Goal: Information Seeking & Learning: Learn about a topic

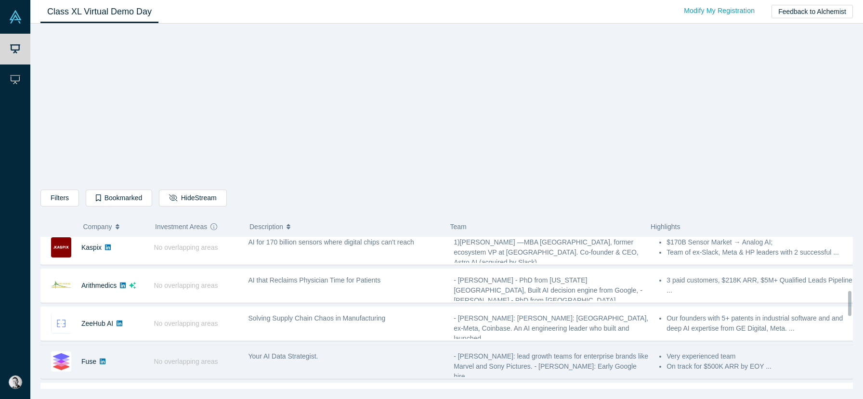
scroll to position [307, 0]
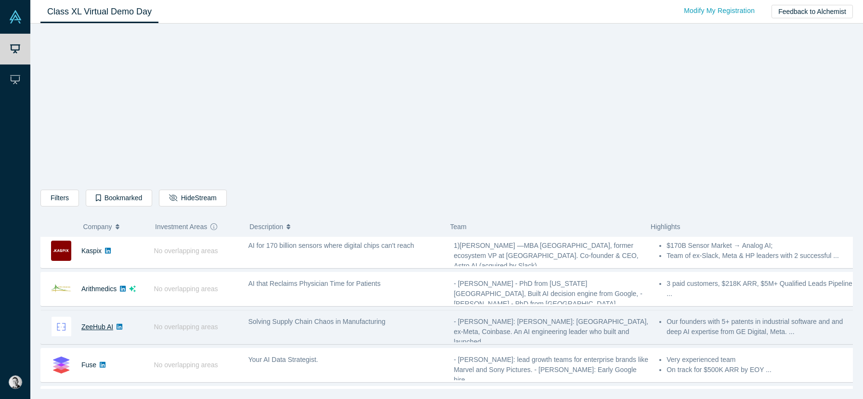
click at [84, 330] on link "ZeeHub AI" at bounding box center [97, 327] width 32 height 8
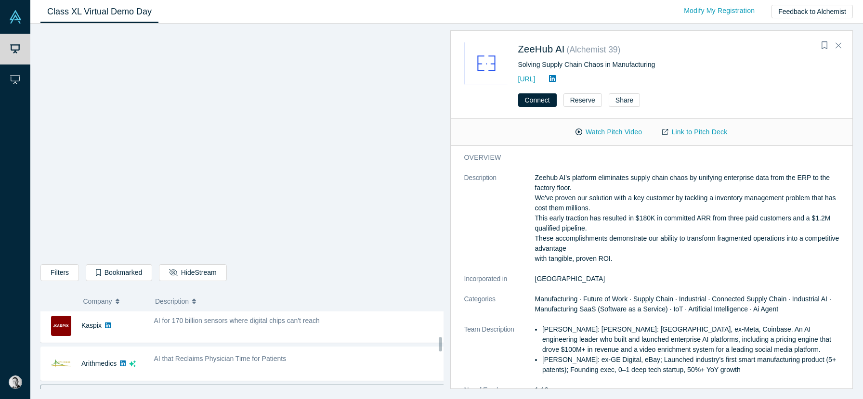
scroll to position [337, 0]
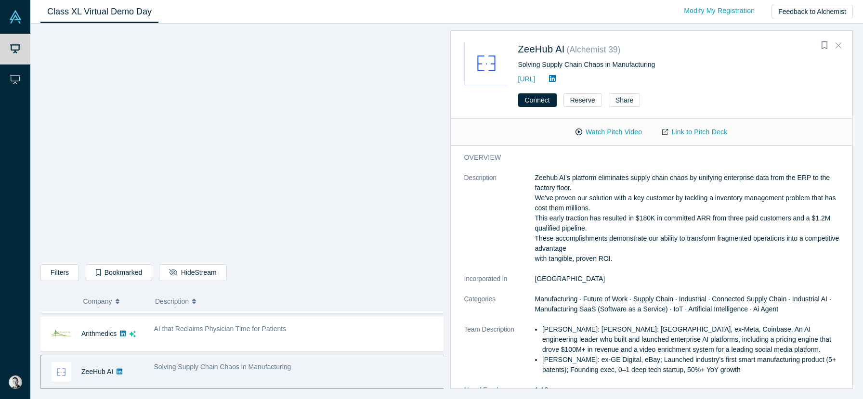
click at [840, 45] on icon "Close" at bounding box center [838, 45] width 6 height 9
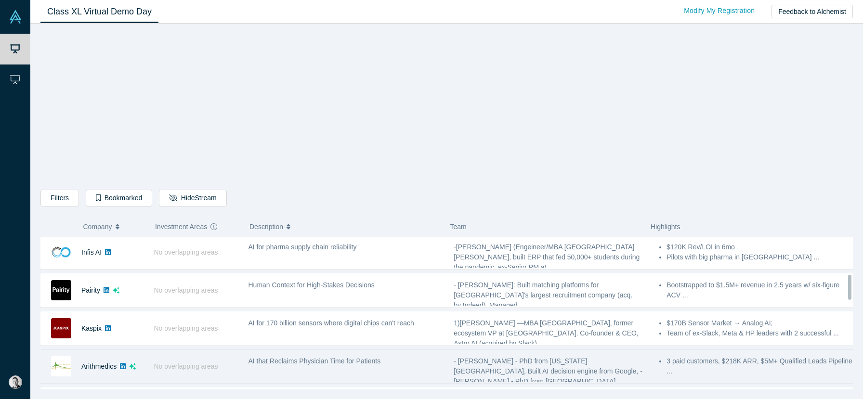
scroll to position [224, 0]
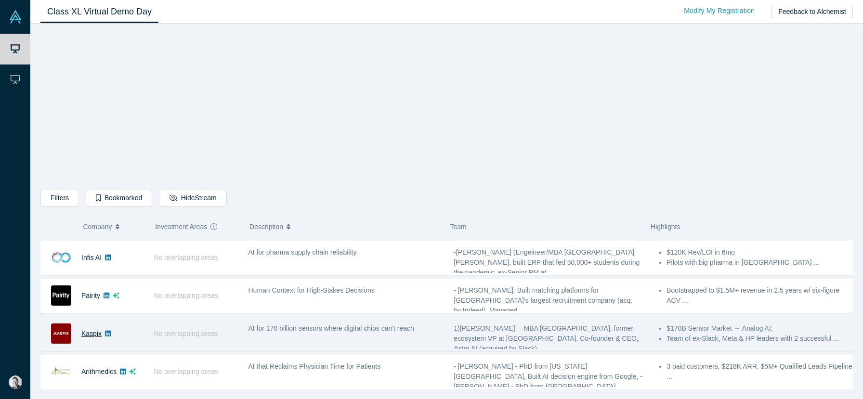
click at [95, 333] on link "Kaspix" at bounding box center [91, 334] width 20 height 8
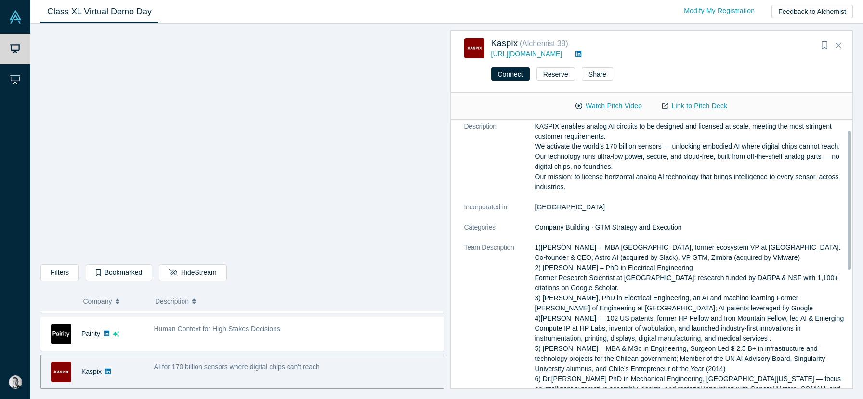
scroll to position [0, 0]
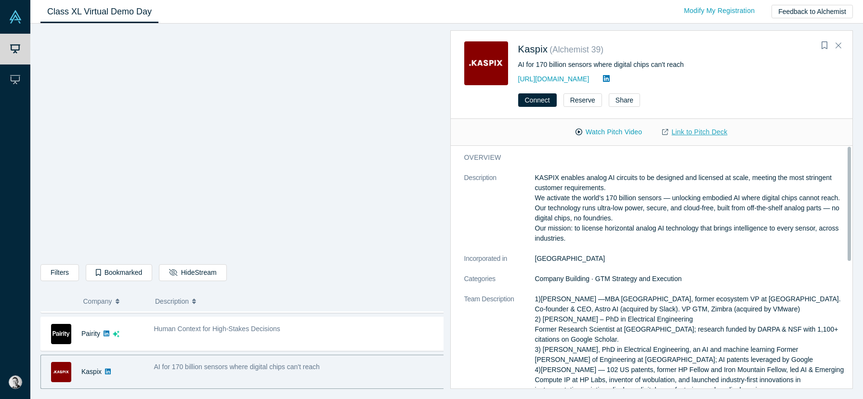
click at [697, 136] on link "Link to Pitch Deck" at bounding box center [694, 132] width 85 height 17
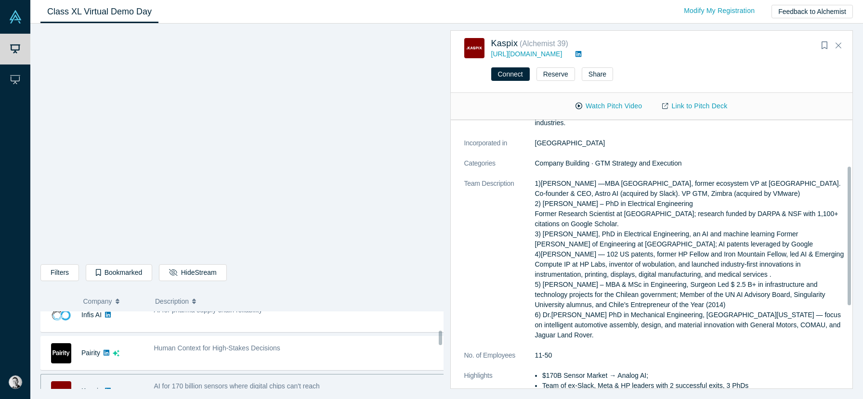
scroll to position [241, 0]
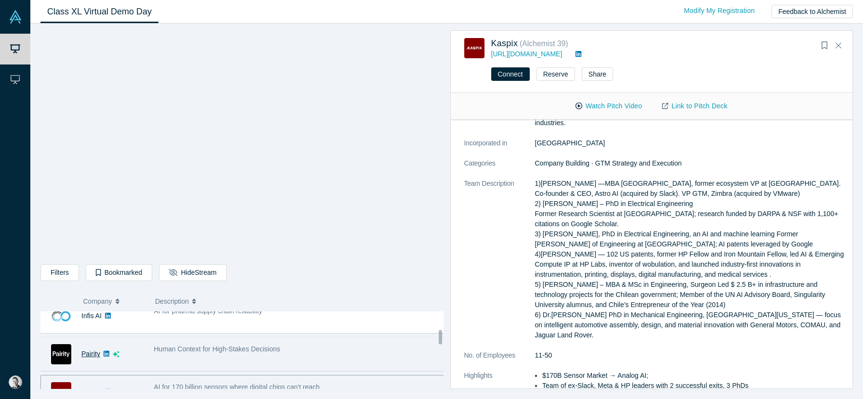
click at [86, 353] on link "Pairity" at bounding box center [90, 354] width 19 height 8
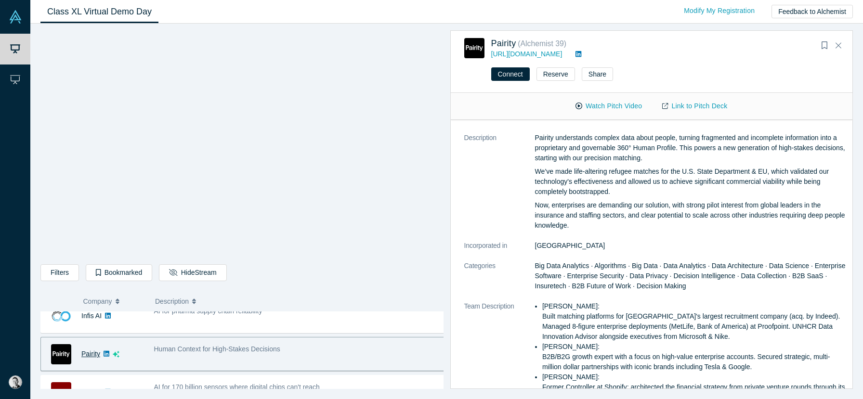
scroll to position [0, 0]
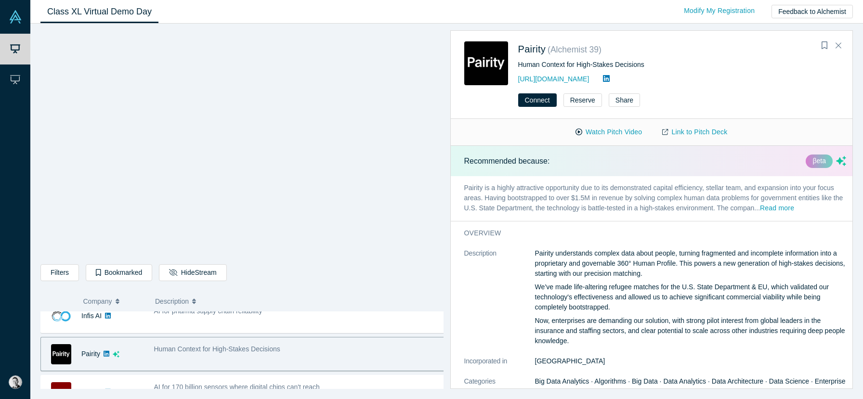
click at [504, 219] on p "Pairity is a highly attractive opportunity due to its demonstrated capital effi…" at bounding box center [655, 198] width 409 height 45
click at [500, 219] on p "Pairity is a highly attractive opportunity due to its demonstrated capital effi…" at bounding box center [655, 198] width 409 height 45
click at [760, 214] on button "Read more" at bounding box center [777, 208] width 34 height 11
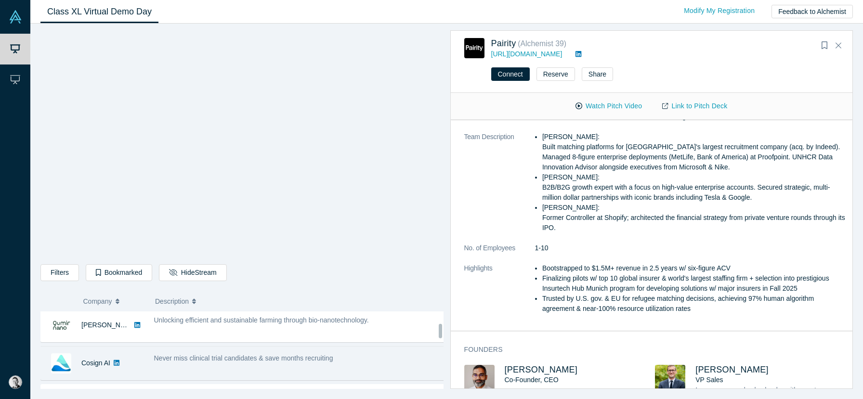
scroll to position [173, 0]
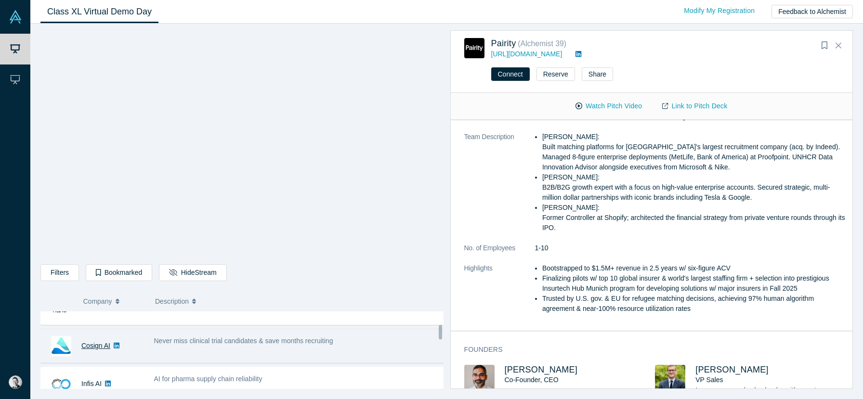
click at [86, 344] on link "Cosign AI" at bounding box center [95, 346] width 29 height 8
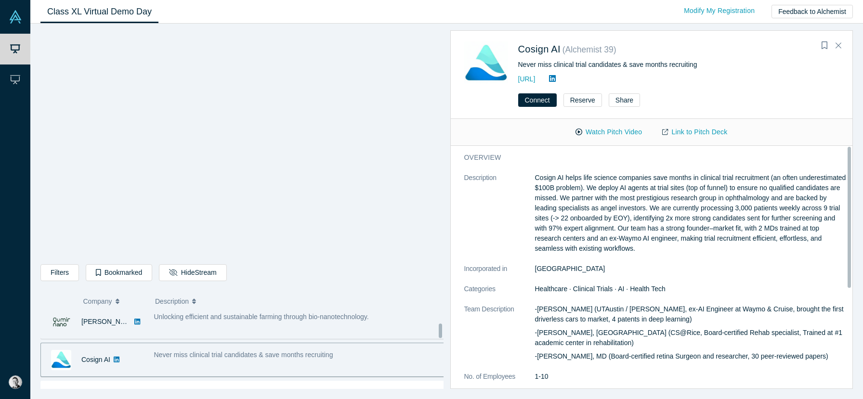
scroll to position [110, 0]
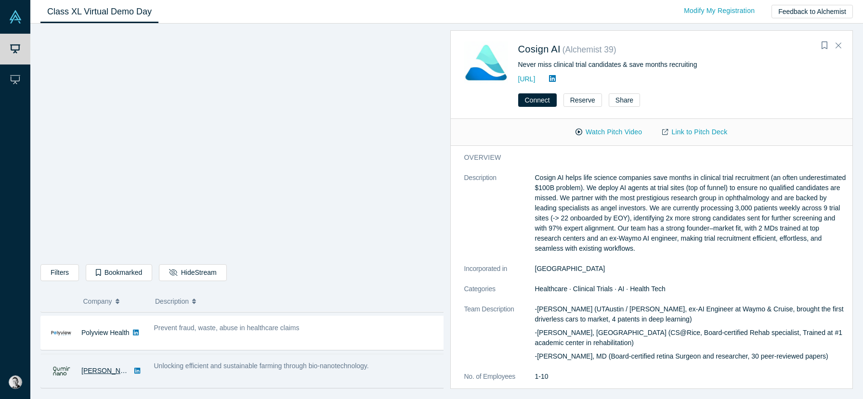
click at [97, 368] on link "Qumir Nano" at bounding box center [108, 371] width 55 height 8
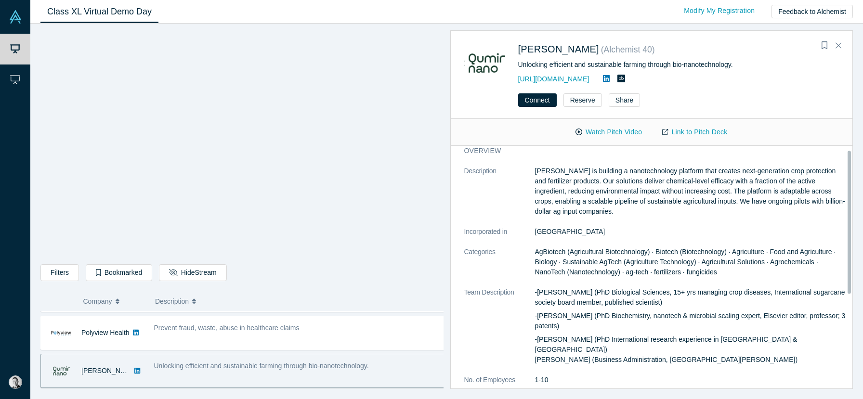
scroll to position [0, 0]
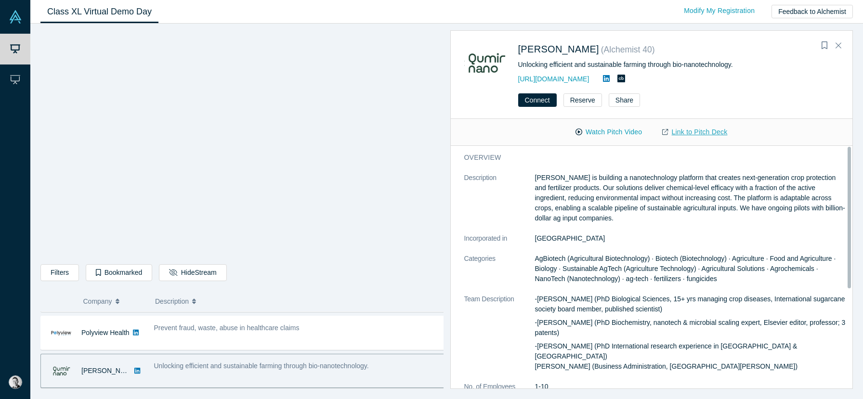
click at [692, 139] on link "Link to Pitch Deck" at bounding box center [694, 132] width 85 height 17
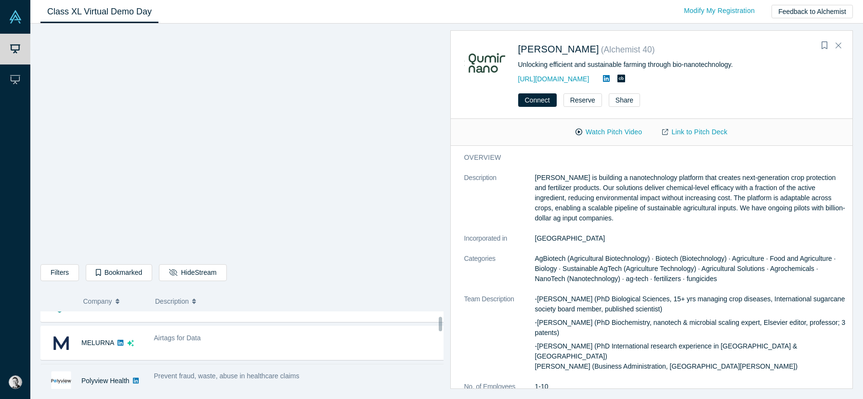
scroll to position [60, 0]
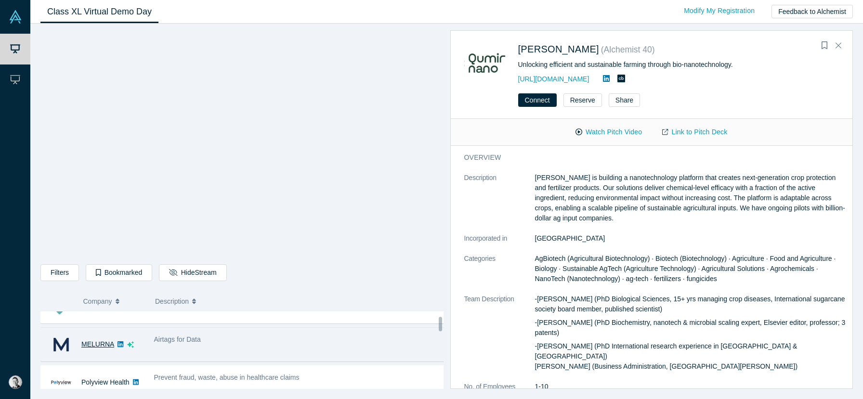
click at [96, 344] on link "MELURNA" at bounding box center [97, 344] width 33 height 8
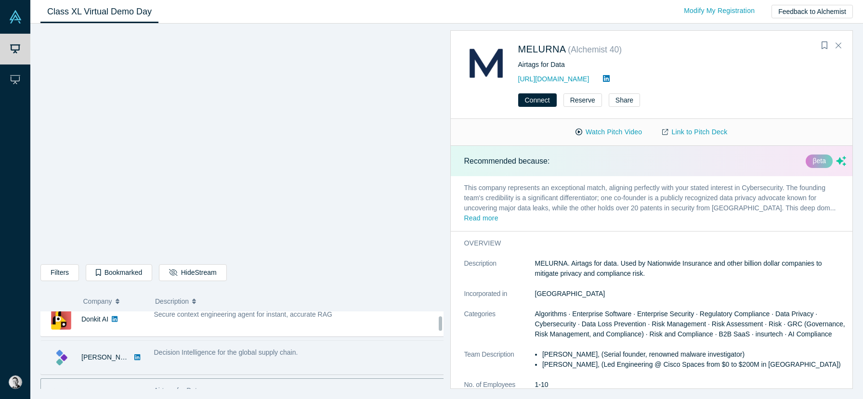
scroll to position [0, 0]
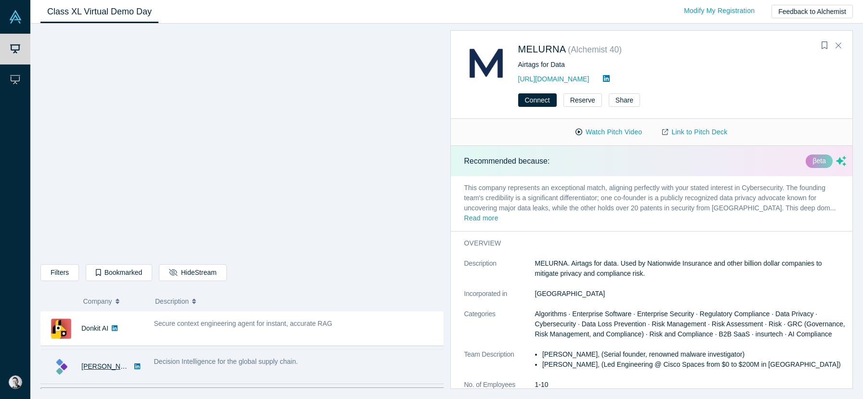
click at [91, 368] on link "Kimaru AI" at bounding box center [108, 367] width 55 height 8
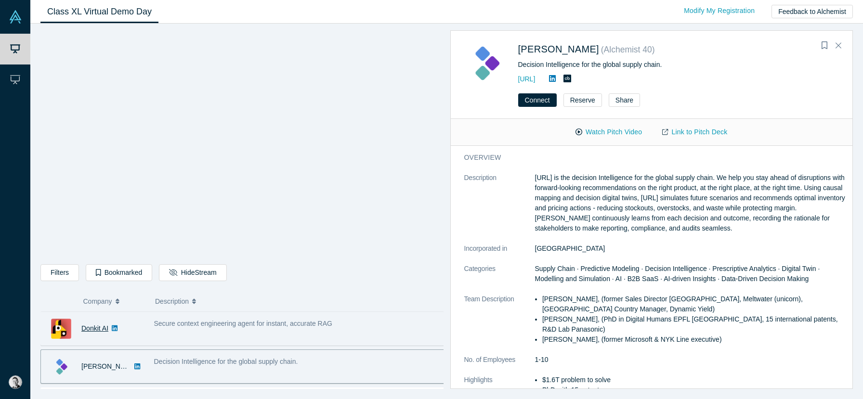
click at [90, 325] on link "Donkit AI" at bounding box center [94, 328] width 27 height 8
